Goal: Information Seeking & Learning: Learn about a topic

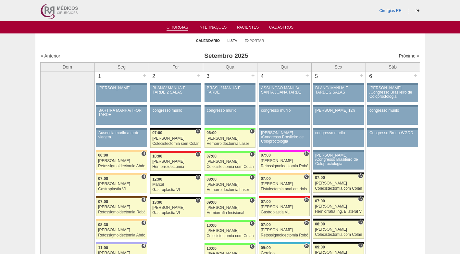
click at [234, 39] on link "Lista" at bounding box center [233, 40] width 10 height 5
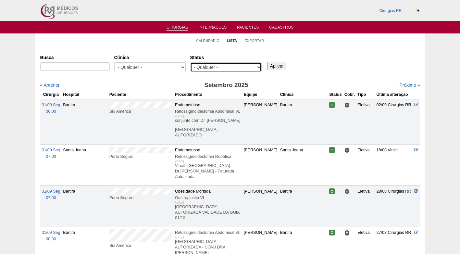
click at [259, 66] on select "- Qualquer - Reservada Confirmada Suspensa Cancelada" at bounding box center [225, 67] width 71 height 10
select select "resr"
click at [190, 62] on select "- Qualquer - Reservada Confirmada Suspensa Cancelada" at bounding box center [225, 67] width 71 height 10
click at [272, 69] on input "Aplicar" at bounding box center [276, 66] width 19 height 8
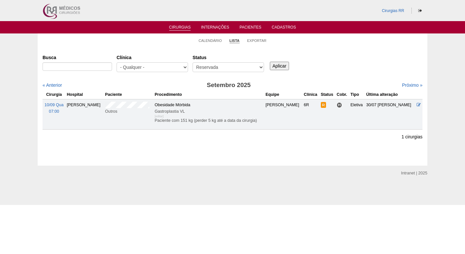
drag, startPoint x: 322, startPoint y: 64, endPoint x: 455, endPoint y: 80, distance: 134.0
click at [324, 64] on div "Busca Clínica - Qualquer - 6R Alphaville Assunção Bartira Brasil Christovão da …" at bounding box center [233, 63] width 380 height 23
click at [410, 84] on link "Próximo »" at bounding box center [412, 84] width 20 height 5
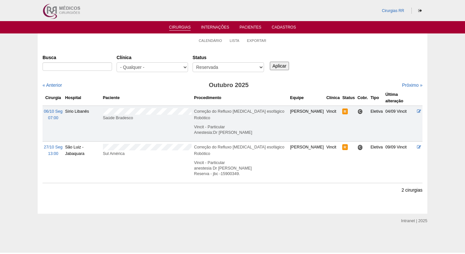
click at [359, 68] on div "Busca Clínica - Qualquer - 6R Alphaville Assunção Bartira Brasil Christovão da …" at bounding box center [233, 63] width 380 height 23
click at [156, 35] on ul "Calendário Lista Exportar" at bounding box center [232, 40] width 389 height 14
click at [91, 64] on input "Busca" at bounding box center [77, 66] width 69 height 8
paste input "tratamento cirúrgico (Hérnia de hiato) por videolaparoscopia"
type input "tratamento cirúrgico (Hérnia de hiato) por videolaparoscopia"
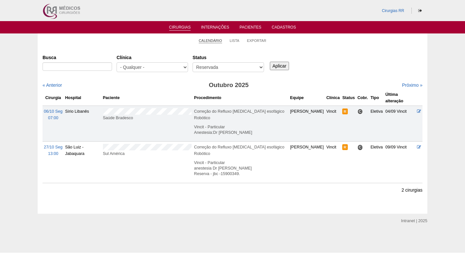
click at [215, 40] on link "Calendário" at bounding box center [210, 40] width 23 height 5
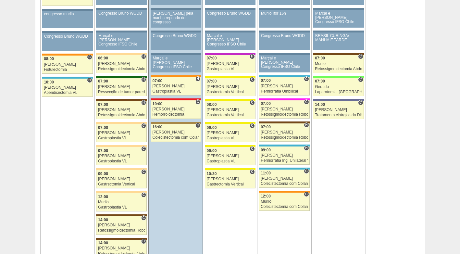
scroll to position [389, 0]
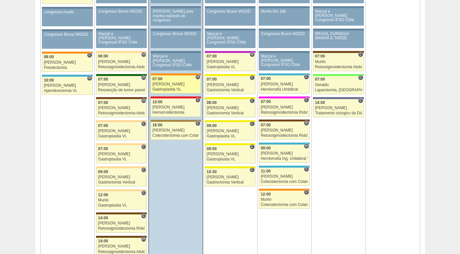
click at [174, 84] on div "[PERSON_NAME]" at bounding box center [176, 84] width 47 height 4
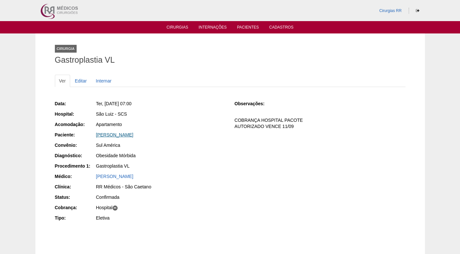
click at [111, 136] on link "[PERSON_NAME]" at bounding box center [114, 134] width 37 height 5
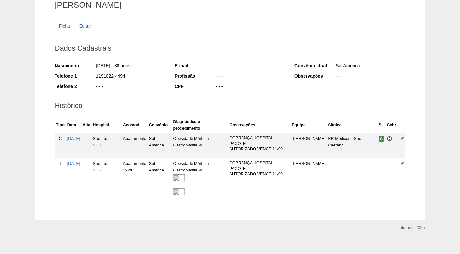
scroll to position [60, 0]
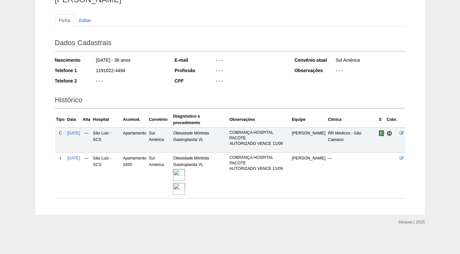
click at [185, 174] on img at bounding box center [179, 175] width 12 height 12
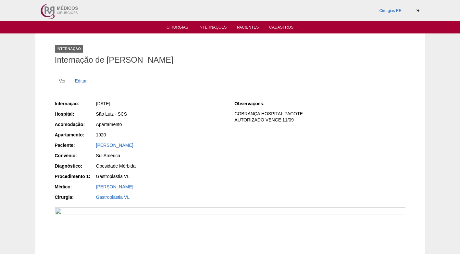
click at [193, 160] on div "Internação: 09/09/2025 Hospital: São Luiz - SCS Acomodação: Apartamento Apartam…" at bounding box center [140, 151] width 171 height 106
click at [191, 144] on div "Amanda Ferreira Borim" at bounding box center [161, 145] width 130 height 6
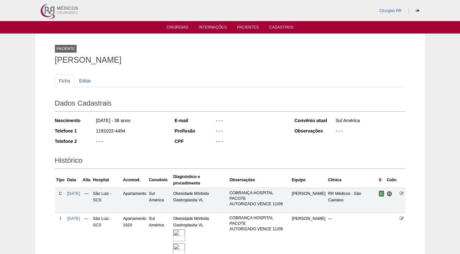
scroll to position [60, 0]
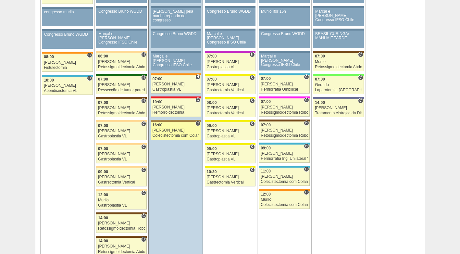
scroll to position [389, 0]
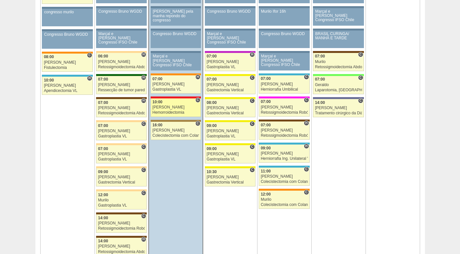
click at [179, 109] on div "[PERSON_NAME]" at bounding box center [176, 107] width 47 height 4
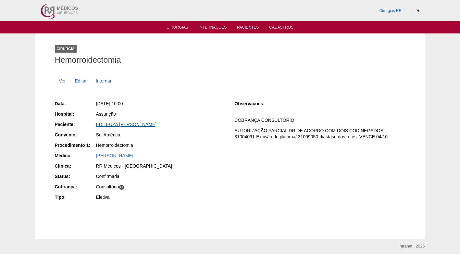
click at [144, 125] on link "EDILEUZA [PERSON_NAME]" at bounding box center [126, 124] width 61 height 5
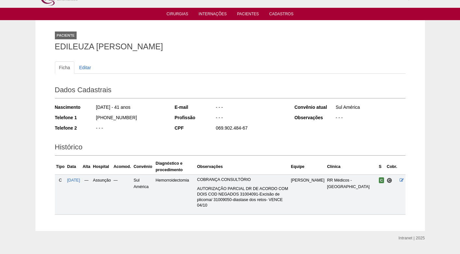
scroll to position [24, 0]
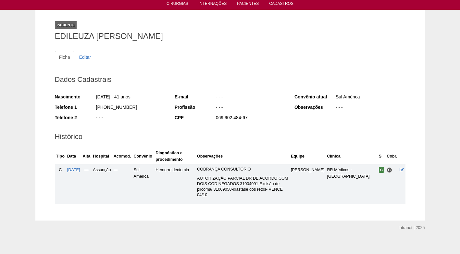
click at [147, 124] on div "Nascimento 17/11/1983 - 41 anos Telefone 1 (11) 95776-2545 Telefone 2 - - -" at bounding box center [110, 109] width 111 height 36
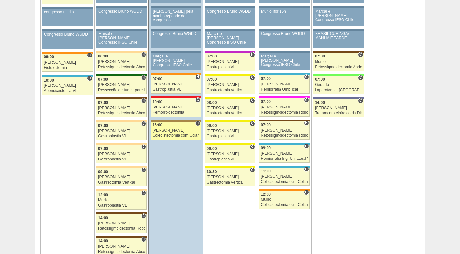
scroll to position [389, 0]
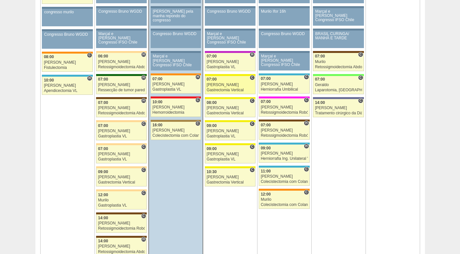
click at [235, 81] on div "07:00" at bounding box center [230, 79] width 47 height 4
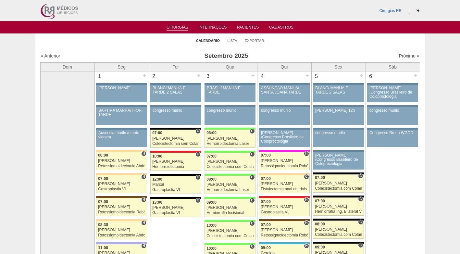
scroll to position [389, 0]
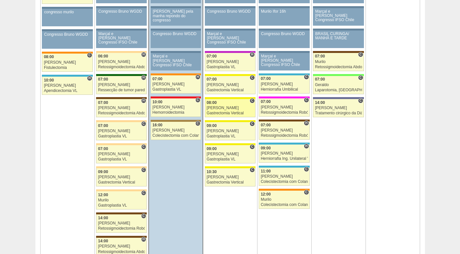
click at [241, 108] on div "[PERSON_NAME] [PERSON_NAME]" at bounding box center [230, 108] width 47 height 4
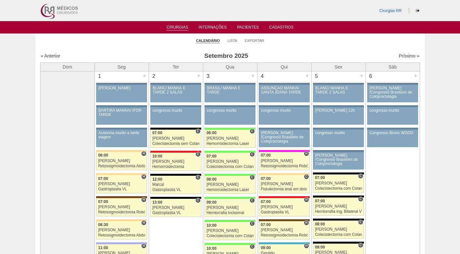
scroll to position [389, 0]
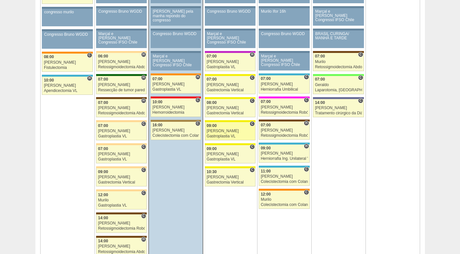
click at [219, 125] on div "09:00" at bounding box center [230, 126] width 47 height 4
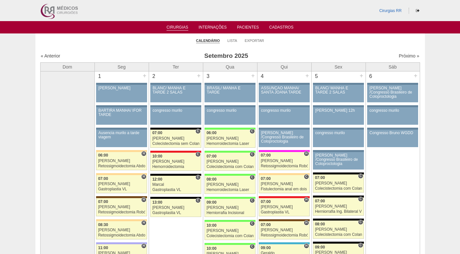
scroll to position [389, 0]
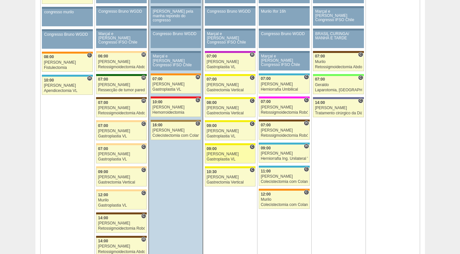
click at [232, 147] on div "09:00" at bounding box center [230, 149] width 47 height 4
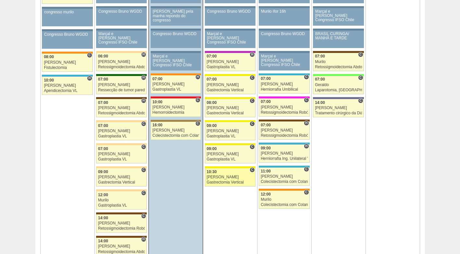
click at [229, 182] on div "Gastrectomia Vertical" at bounding box center [230, 182] width 47 height 4
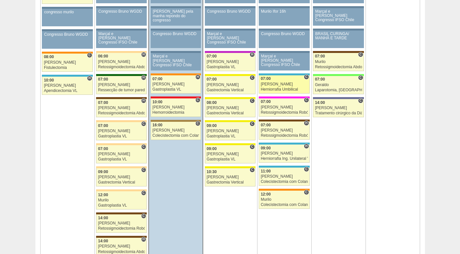
click at [277, 86] on div "[PERSON_NAME]" at bounding box center [284, 84] width 47 height 4
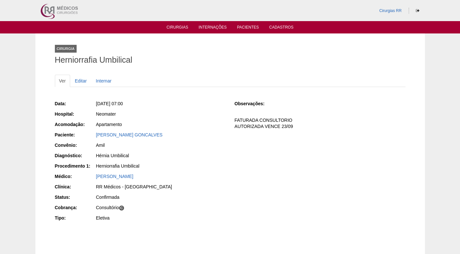
click at [193, 127] on div "Apartamento" at bounding box center [161, 124] width 130 height 6
click at [169, 55] on div "Cirurgia Herniorrafia Umbilical" at bounding box center [230, 53] width 351 height 30
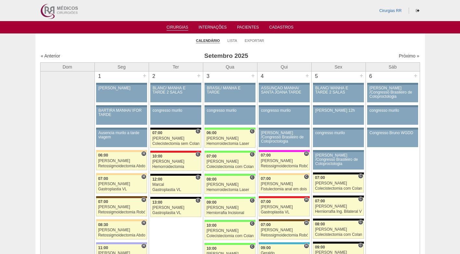
scroll to position [389, 0]
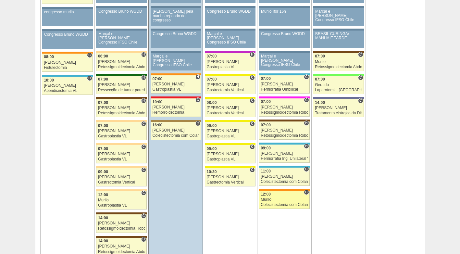
click at [280, 199] on div "Murilo" at bounding box center [284, 199] width 47 height 4
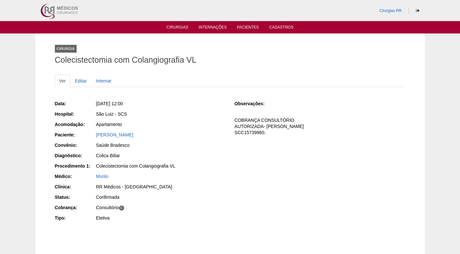
click at [186, 126] on div "Apartamento" at bounding box center [161, 124] width 130 height 6
drag, startPoint x: 226, startPoint y: 153, endPoint x: 232, endPoint y: 151, distance: 6.2
click at [231, 152] on div "Data: Qui, 11/09/2025 - 12:00 Hospital: São Luiz - SCS Acomodação: Apartamento …" at bounding box center [230, 161] width 351 height 127
click at [228, 149] on div "Data: Qui, 11/09/2025 - 12:00 Hospital: São Luiz - SCS Acomodação: Apartamento …" at bounding box center [230, 161] width 351 height 127
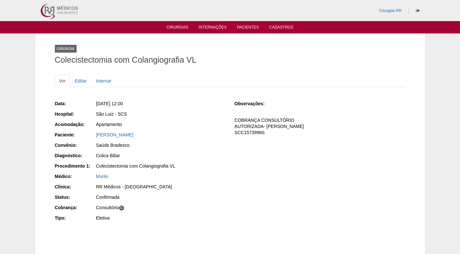
drag, startPoint x: 177, startPoint y: 135, endPoint x: 88, endPoint y: 137, distance: 89.0
click at [88, 137] on div "Paciente: Evelin De Assis Figueiredo Russo" at bounding box center [140, 135] width 171 height 8
copy div "Paciente: Evelin De Assis Figueiredo Russo"
drag, startPoint x: 266, startPoint y: 132, endPoint x: 231, endPoint y: 132, distance: 35.4
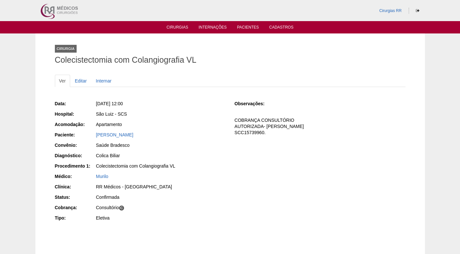
click at [231, 132] on div "Data: Qui, 11/09/2025 - 12:00 Hospital: São Luiz - SCS Acomodação: Apartamento …" at bounding box center [230, 161] width 351 height 127
copy p "SCC15739960."
drag, startPoint x: 214, startPoint y: 111, endPoint x: 191, endPoint y: 109, distance: 22.8
click at [213, 111] on div "São Luiz - SCS" at bounding box center [161, 114] width 130 height 6
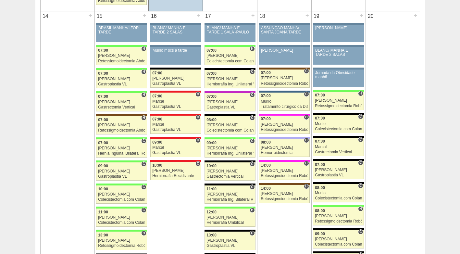
scroll to position [649, 0]
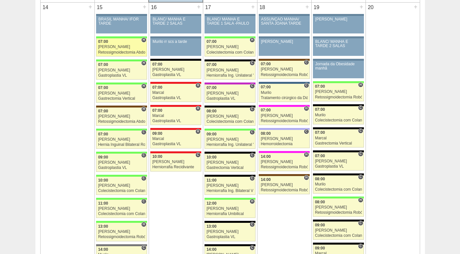
click at [120, 47] on div "Bruno" at bounding box center [121, 47] width 47 height 4
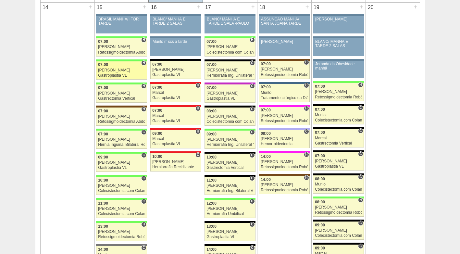
click at [107, 65] on span "07:00" at bounding box center [103, 64] width 10 height 5
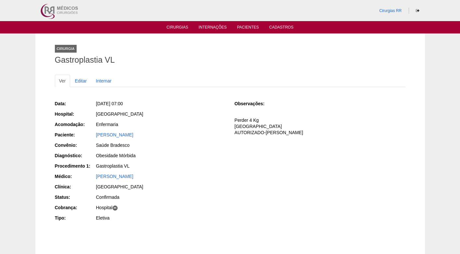
click at [179, 129] on div "Data: [DATE] 07:00 Hospital: [GEOGRAPHIC_DATA] Acomodação: Enfermaria Paciente:…" at bounding box center [140, 161] width 171 height 127
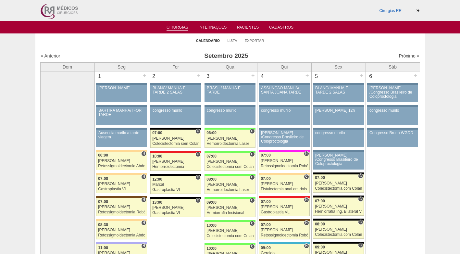
scroll to position [649, 0]
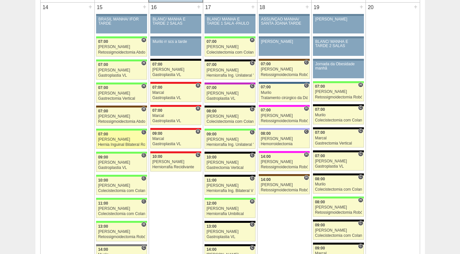
click at [123, 138] on div "Nathan" at bounding box center [121, 139] width 47 height 4
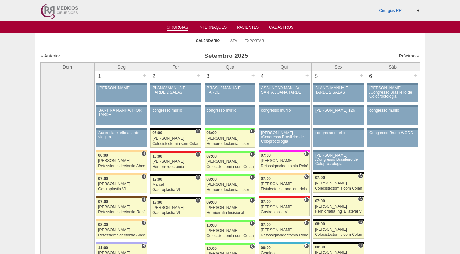
scroll to position [649, 0]
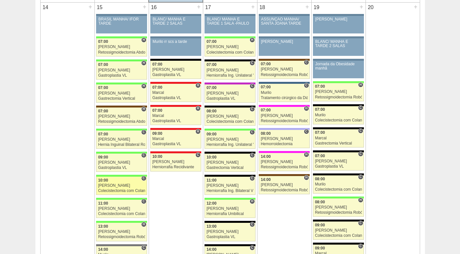
click at [112, 190] on div "Colecistectomia com Colangiografia VL" at bounding box center [121, 191] width 47 height 4
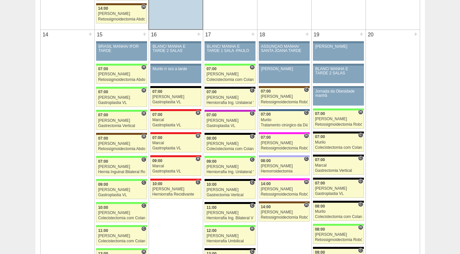
scroll to position [617, 0]
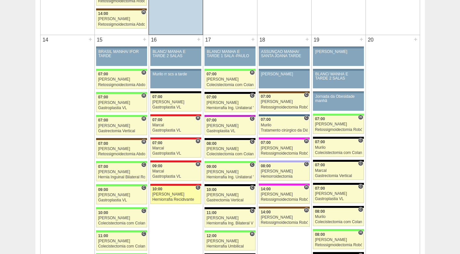
click at [174, 194] on div "[PERSON_NAME]" at bounding box center [175, 194] width 47 height 4
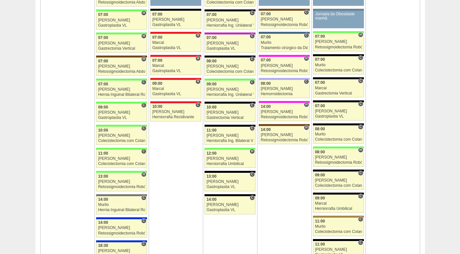
scroll to position [682, 0]
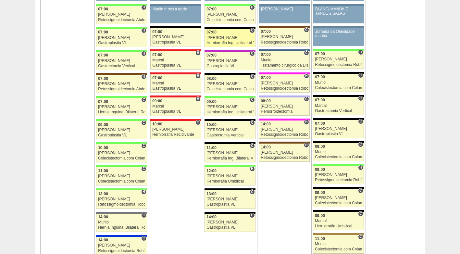
click at [226, 38] on div "[PERSON_NAME]" at bounding box center [229, 38] width 47 height 4
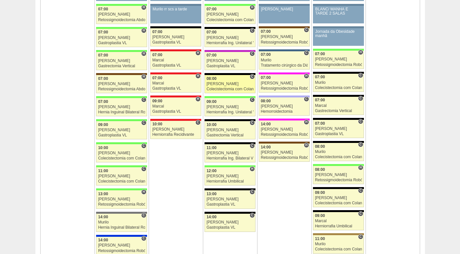
scroll to position [682, 0]
click at [229, 83] on div "Paulo Regina" at bounding box center [229, 84] width 47 height 4
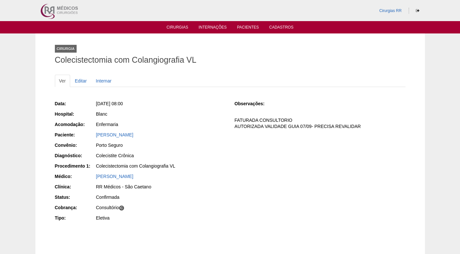
click at [166, 135] on div "[PERSON_NAME]" at bounding box center [161, 134] width 130 height 6
click at [184, 119] on div "Data: [DATE] 08:00 Hospital: Blanc Acomodação: Enfermaria Paciente: [PERSON_NAM…" at bounding box center [140, 161] width 171 height 127
click at [230, 138] on div "Data: Qua, 17/09/2025 - 08:00 Hospital: Blanc Acomodação: Enfermaria Paciente: …" at bounding box center [230, 161] width 351 height 127
click at [240, 180] on div "Data: Qua, 17/09/2025 - 08:00 Hospital: Blanc Acomodação: Enfermaria Paciente: …" at bounding box center [230, 161] width 351 height 127
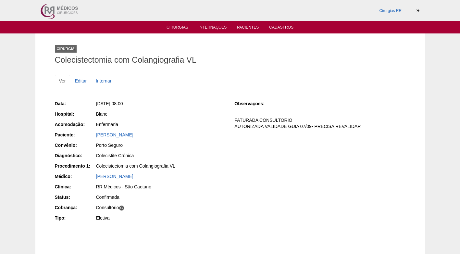
click at [244, 175] on div "Data: Qua, 17/09/2025 - 08:00 Hospital: Blanc Acomodação: Enfermaria Paciente: …" at bounding box center [230, 161] width 351 height 127
click at [261, 149] on div "Data: Qua, 17/09/2025 - 08:00 Hospital: Blanc Acomodação: Enfermaria Paciente: …" at bounding box center [230, 161] width 351 height 127
click at [356, 173] on div "Data: Qua, 17/09/2025 - 08:00 Hospital: Blanc Acomodação: Enfermaria Paciente: …" at bounding box center [230, 161] width 351 height 127
click at [195, 135] on div "Paloma Batista Palma" at bounding box center [161, 134] width 130 height 6
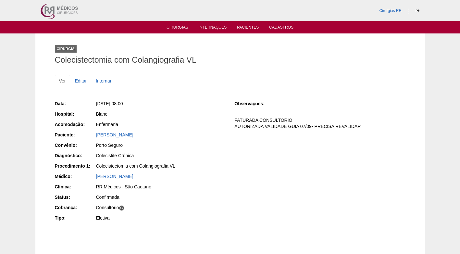
click at [217, 143] on div "Porto Seguro" at bounding box center [161, 145] width 130 height 6
click at [267, 161] on div "Data: Qua, 17/09/2025 - 08:00 Hospital: Blanc Acomodação: Enfermaria Paciente: …" at bounding box center [230, 161] width 351 height 127
click at [261, 126] on p "FATURADA CONSULTORIO AUTORIZADA VALIDADE GUIA 07/09- PRECISA REVALIDAR" at bounding box center [319, 123] width 171 height 12
click at [260, 126] on p "FATURADA CONSULTORIO AUTORIZADA VALIDADE GUIA 07/09- PRECISA REVALIDAR" at bounding box center [319, 123] width 171 height 12
click at [225, 122] on div "Enfermaria" at bounding box center [161, 124] width 130 height 6
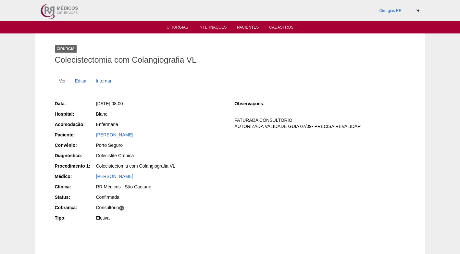
click at [215, 120] on div "Data: Qua, 17/09/2025 - 08:00 Hospital: Blanc Acomodação: Enfermaria Paciente: …" at bounding box center [140, 161] width 171 height 127
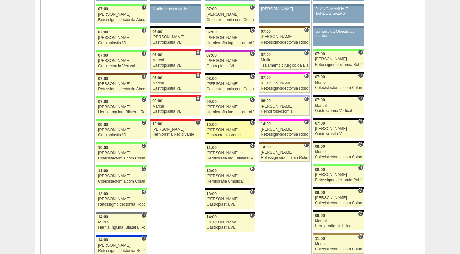
scroll to position [682, 0]
click at [224, 132] on div "[PERSON_NAME]" at bounding box center [229, 130] width 47 height 4
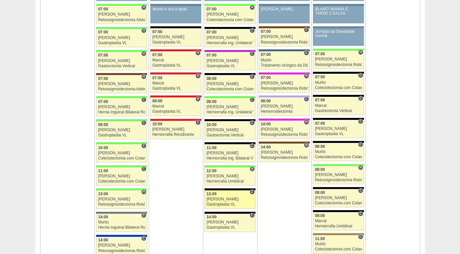
scroll to position [682, 0]
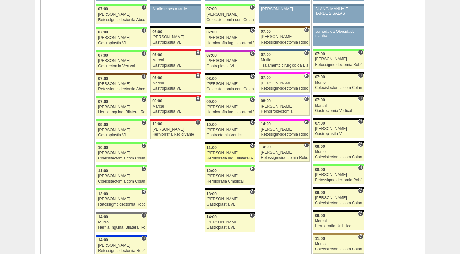
click at [237, 155] on link "88641 Paulo Regina C 11:00 Paulo Regina Herniorrafia Ing. Bilateral VL Hospital…" at bounding box center [229, 153] width 51 height 18
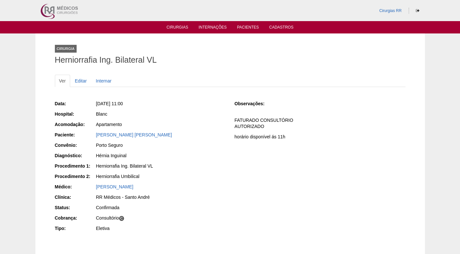
click at [217, 162] on div "Data: Qua, 17/09/2025 - 11:00 Hospital: Blanc Acomodação: Apartamento Paciente:…" at bounding box center [140, 166] width 171 height 137
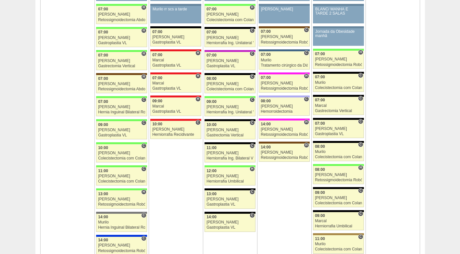
scroll to position [682, 0]
click at [224, 199] on div "[PERSON_NAME]" at bounding box center [229, 199] width 47 height 4
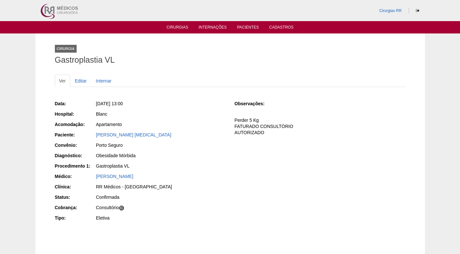
click at [229, 146] on div "Data: [DATE] 13:00 Hospital: Blanc Acomodação: Apartamento Paciente: [PERSON_NA…" at bounding box center [230, 161] width 351 height 127
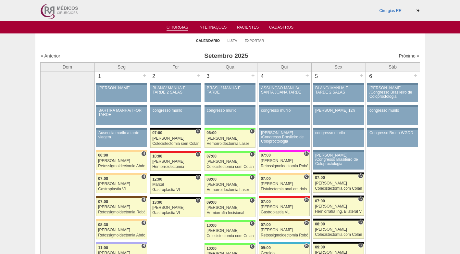
scroll to position [682, 0]
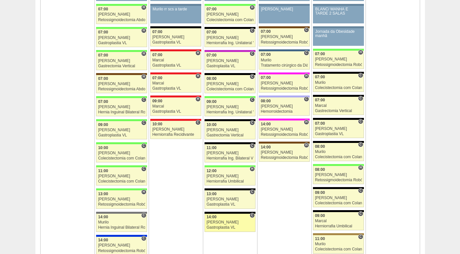
click at [231, 223] on div "Paulo Regina" at bounding box center [229, 222] width 47 height 4
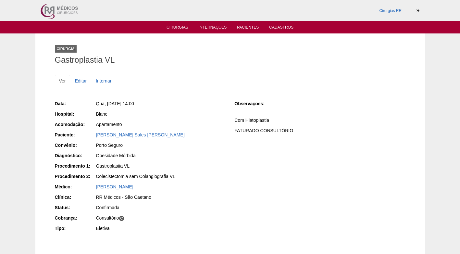
click at [204, 135] on div "[PERSON_NAME] Sales [PERSON_NAME]" at bounding box center [161, 134] width 130 height 6
click at [203, 134] on div "Luiza Sales Menezes" at bounding box center [161, 134] width 130 height 6
click at [195, 139] on div "Luiza Sales Menezes" at bounding box center [160, 135] width 130 height 8
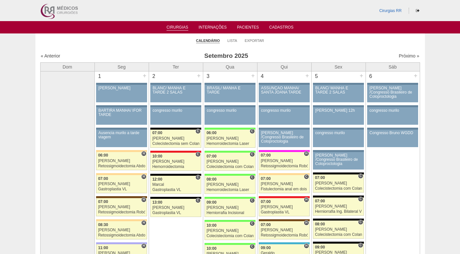
scroll to position [682, 0]
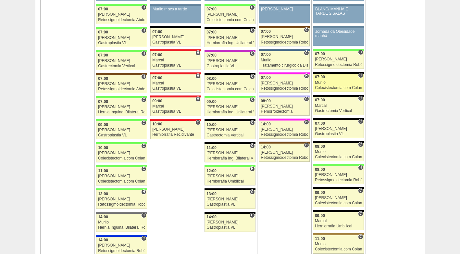
click at [330, 81] on div "Murilo" at bounding box center [338, 82] width 47 height 4
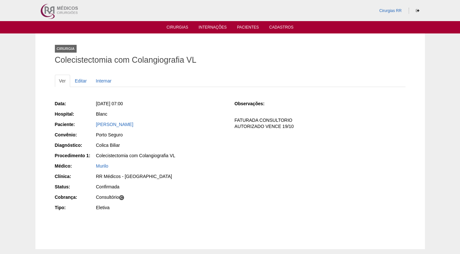
click at [204, 139] on div "Porto Seguro" at bounding box center [160, 135] width 130 height 8
click at [233, 54] on div "Cirurgia Colecistectomia com Colangiografia VL" at bounding box center [230, 53] width 351 height 30
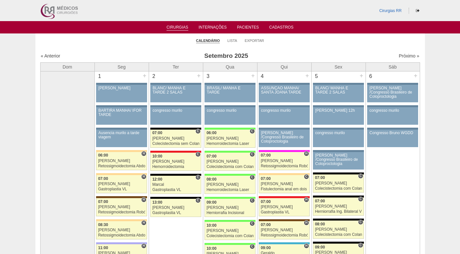
scroll to position [682, 0]
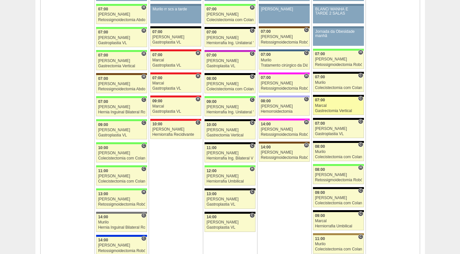
click at [344, 110] on div "Gastrectomia Vertical" at bounding box center [338, 111] width 47 height 4
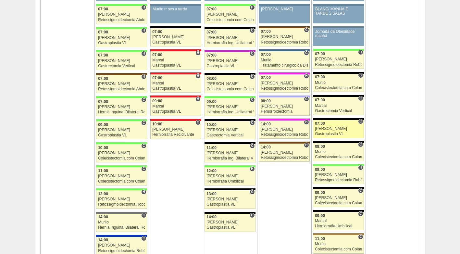
scroll to position [682, 0]
click at [341, 124] on div "07:00" at bounding box center [338, 123] width 47 height 4
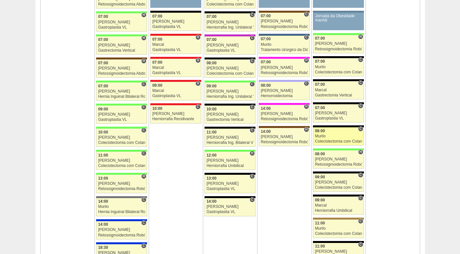
scroll to position [714, 0]
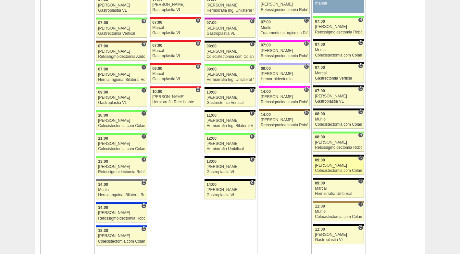
click at [330, 163] on div "[PERSON_NAME]" at bounding box center [338, 165] width 47 height 4
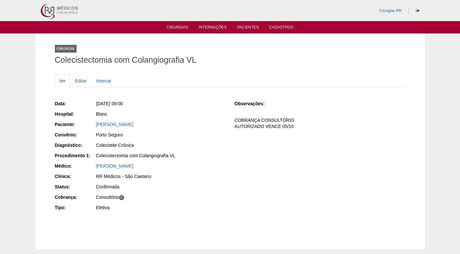
click at [192, 169] on div "[PERSON_NAME]" at bounding box center [160, 167] width 130 height 8
click at [227, 161] on div "Data: [DATE] 09:00 Hospital: Blanc Paciente: [PERSON_NAME] Convênio: [GEOGRAPHI…" at bounding box center [230, 156] width 351 height 117
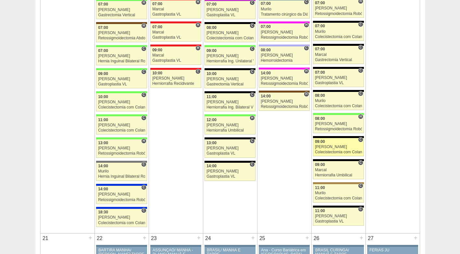
scroll to position [747, 0]
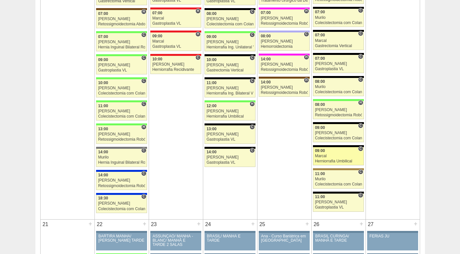
click at [337, 160] on div "Herniorrafia Umbilical" at bounding box center [338, 161] width 47 height 4
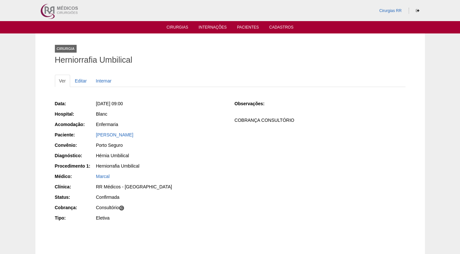
click at [215, 135] on div "[PERSON_NAME]" at bounding box center [161, 134] width 130 height 6
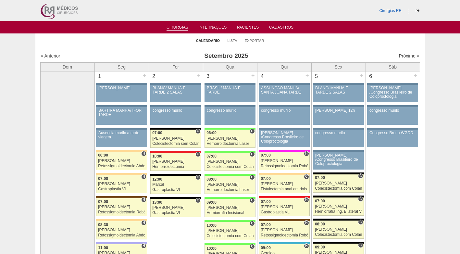
scroll to position [747, 0]
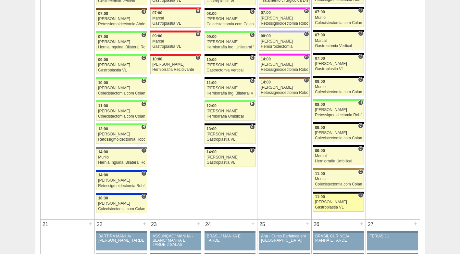
click at [334, 198] on div "11:00" at bounding box center [338, 197] width 47 height 4
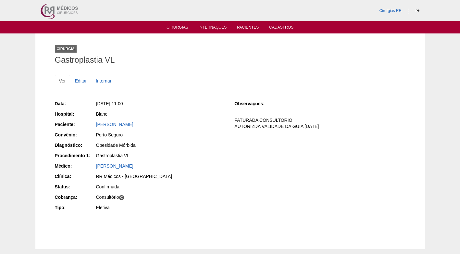
click at [196, 159] on div "Gastroplastia VL" at bounding box center [160, 156] width 130 height 8
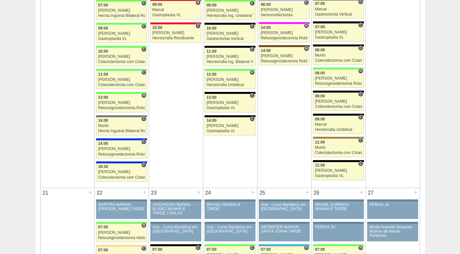
scroll to position [779, 0]
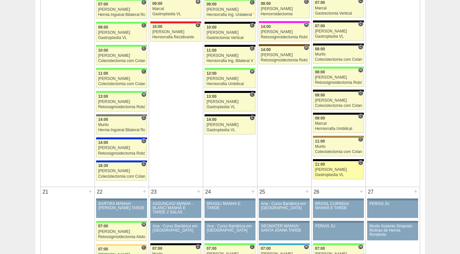
click at [331, 173] on div "Gastroplastia VL" at bounding box center [338, 175] width 47 height 4
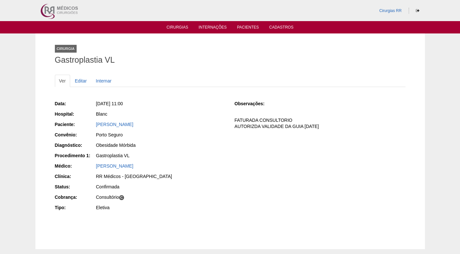
click at [171, 137] on div "Porto Seguro" at bounding box center [161, 134] width 130 height 6
click at [201, 146] on div "Obesidade Mórbida" at bounding box center [161, 145] width 130 height 6
click at [165, 143] on div "Obesidade Mórbida" at bounding box center [161, 145] width 130 height 6
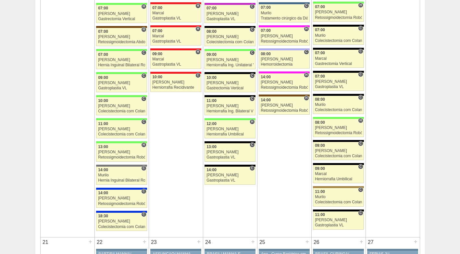
scroll to position [747, 0]
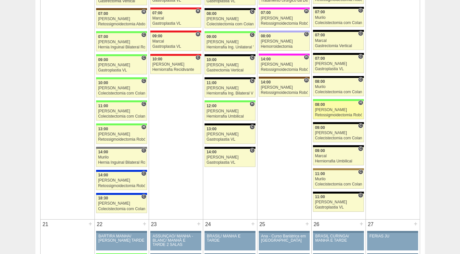
click at [346, 107] on link "88507 Cirurgias RR H 08:00 Bruno Retossigmoidectomia Robótica Hospital Brasil B…" at bounding box center [338, 110] width 51 height 18
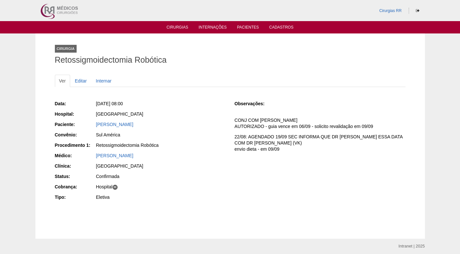
click at [275, 157] on div "Observações: CONJ COM [PERSON_NAME] AUTORIZADO - guia vence em 06/09 - solicito…" at bounding box center [319, 128] width 171 height 60
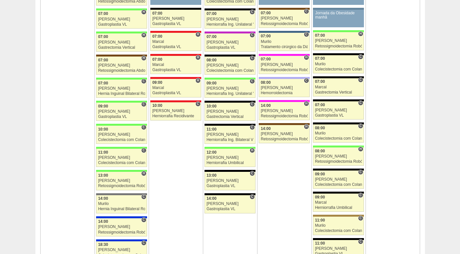
scroll to position [714, 0]
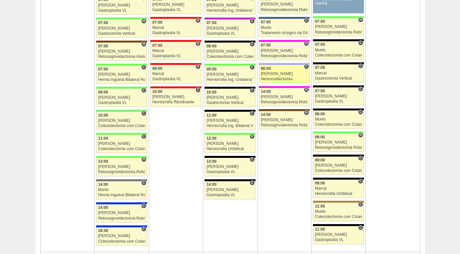
click at [276, 76] on div "[PERSON_NAME]" at bounding box center [284, 74] width 47 height 4
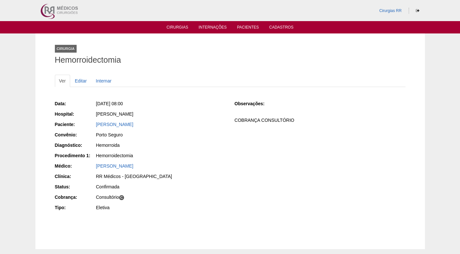
click at [192, 140] on div "Data: [DATE] 08:00 Hospital: [PERSON_NAME] Paciente: [PERSON_NAME] Convênio: [G…" at bounding box center [140, 156] width 171 height 117
drag, startPoint x: 182, startPoint y: 125, endPoint x: 93, endPoint y: 129, distance: 89.3
click at [93, 129] on div "Paciente: [PERSON_NAME]" at bounding box center [140, 125] width 171 height 8
copy link "[PERSON_NAME]"
click at [223, 142] on div "Hemorroida" at bounding box center [161, 145] width 130 height 6
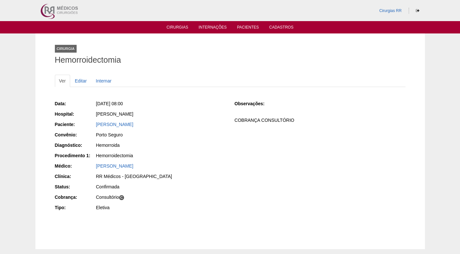
click at [191, 87] on div "Ver Editar Internar" at bounding box center [230, 84] width 351 height 19
click at [172, 30] on link "Cirurgias" at bounding box center [178, 28] width 22 height 6
